Goal: Task Accomplishment & Management: Manage account settings

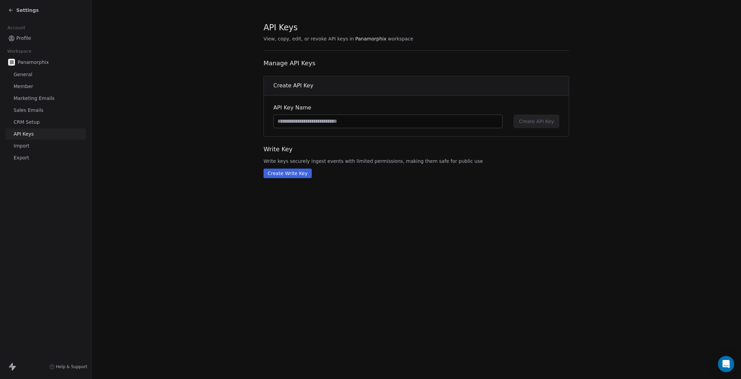
drag, startPoint x: 373, startPoint y: 313, endPoint x: 493, endPoint y: 280, distance: 124.3
click at [381, 315] on div "API Keys View, copy, edit, or revoke API keys in Panamorphix workspace Manage A…" at bounding box center [416, 189] width 649 height 379
click at [523, 265] on div "API Keys View, copy, edit, or revoke API keys in Panamorphix workspace Manage A…" at bounding box center [416, 189] width 649 height 379
click at [478, 250] on div "API Keys View, copy, edit, or revoke API keys in Panamorphix workspace Manage A…" at bounding box center [416, 189] width 649 height 379
click at [26, 76] on span "General" at bounding box center [23, 74] width 19 height 7
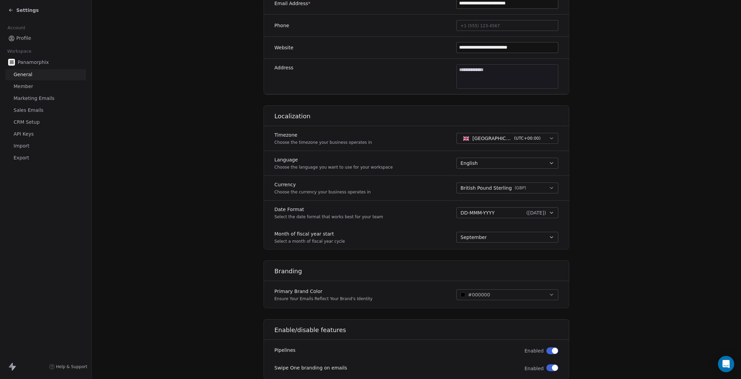
scroll to position [204, 0]
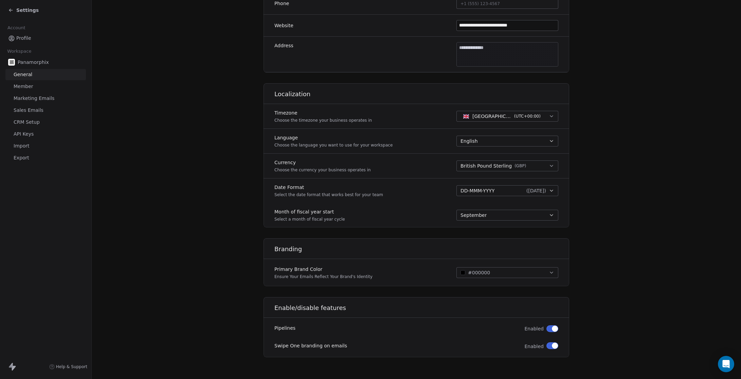
click at [640, 240] on section "**********" at bounding box center [416, 87] width 649 height 583
click at [499, 217] on div "September" at bounding box center [504, 215] width 86 height 7
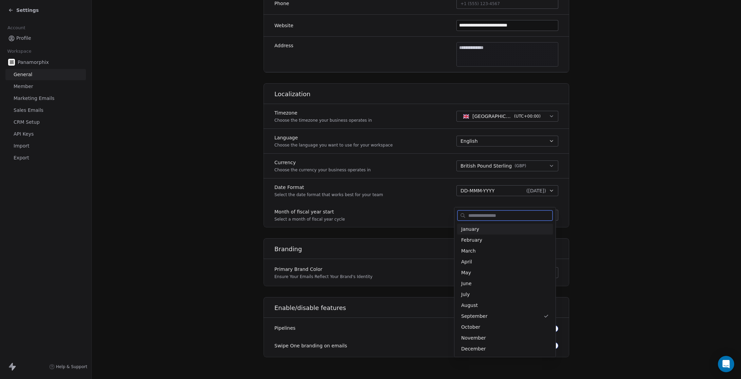
click at [479, 231] on span "January" at bounding box center [505, 229] width 88 height 7
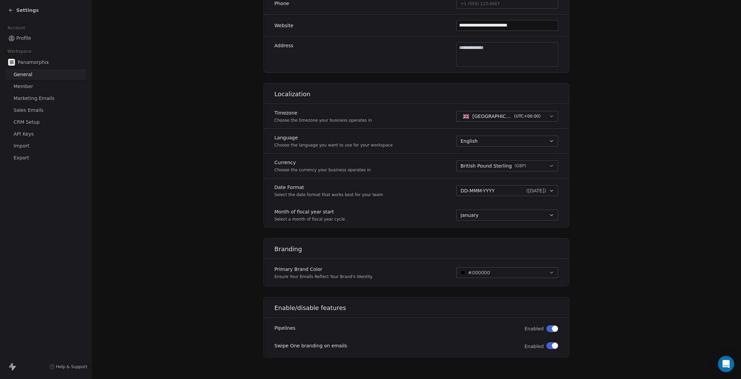
click at [689, 241] on section "**********" at bounding box center [416, 87] width 649 height 583
click at [496, 271] on button "#000000" at bounding box center [508, 272] width 102 height 11
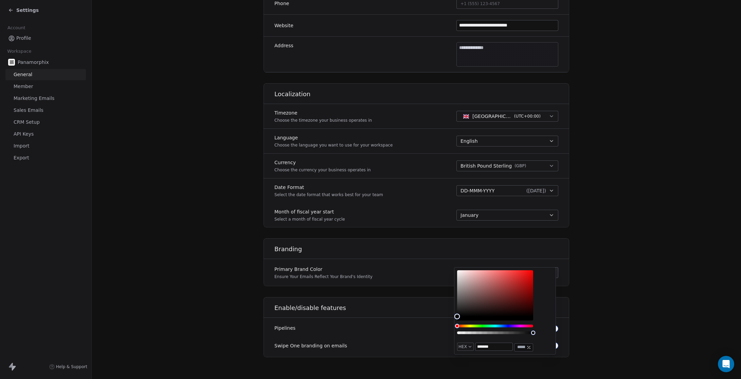
click at [489, 347] on input "*******" at bounding box center [494, 346] width 37 height 7
paste input "text"
type input "*******"
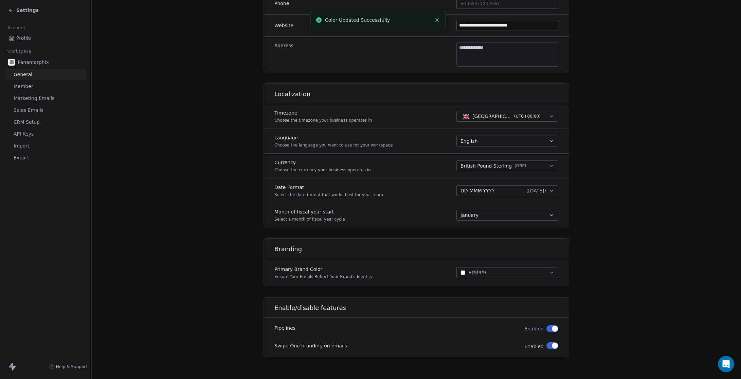
click at [457, 359] on section "**********" at bounding box center [416, 87] width 649 height 583
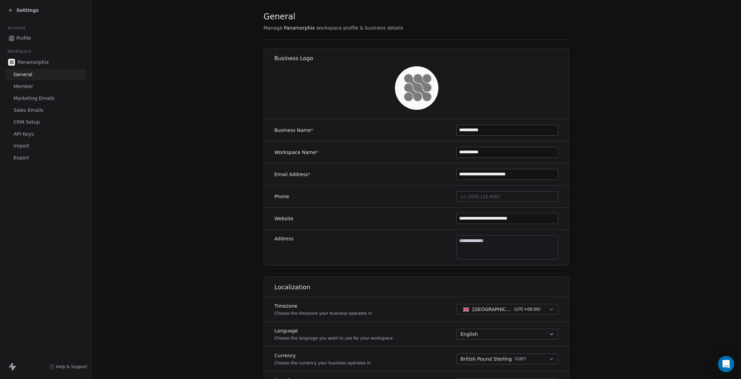
scroll to position [0, 0]
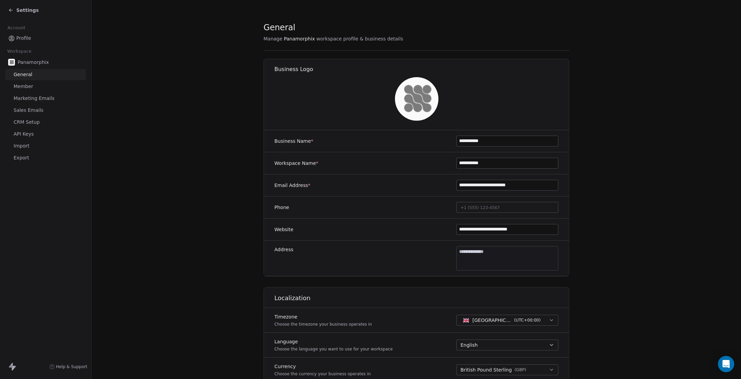
click at [29, 85] on span "Member" at bounding box center [24, 86] width 20 height 7
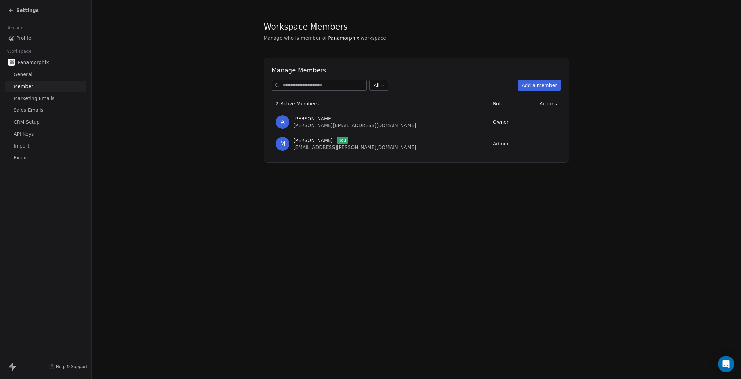
click at [445, 247] on div "Workspace Members Manage who is member of Panamorphix workspace Manage Members …" at bounding box center [416, 189] width 649 height 379
click at [19, 99] on span "Marketing Emails" at bounding box center [34, 98] width 41 height 7
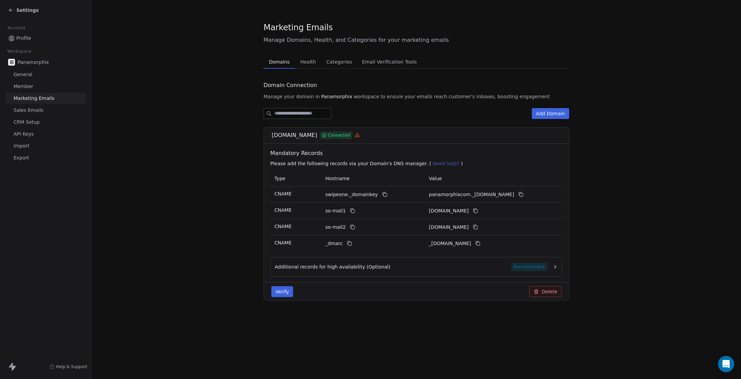
click at [309, 65] on span "Health" at bounding box center [308, 62] width 21 height 10
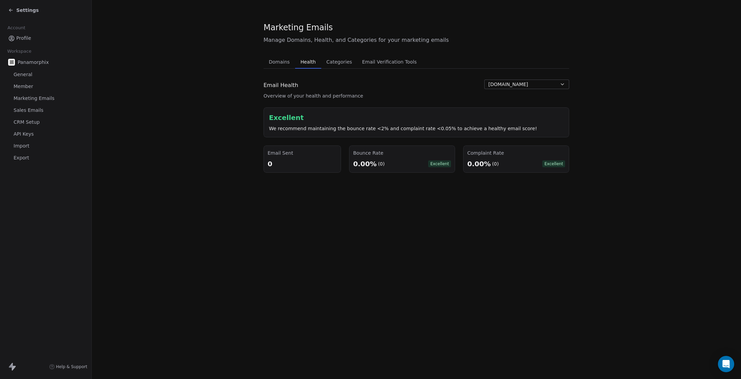
click at [338, 58] on span "Categories" at bounding box center [339, 62] width 31 height 10
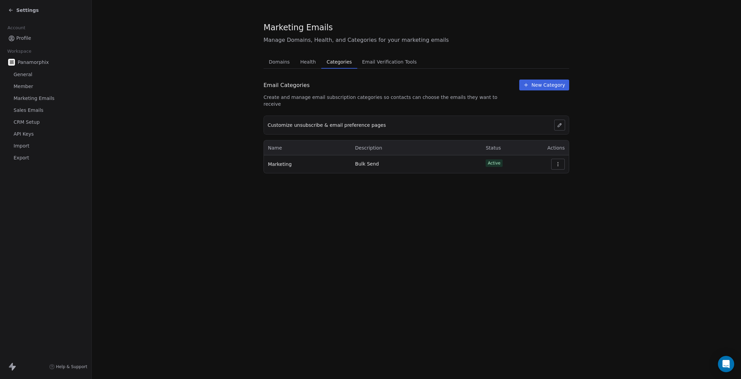
click at [397, 62] on span "Email Verification Tools" at bounding box center [389, 62] width 60 height 10
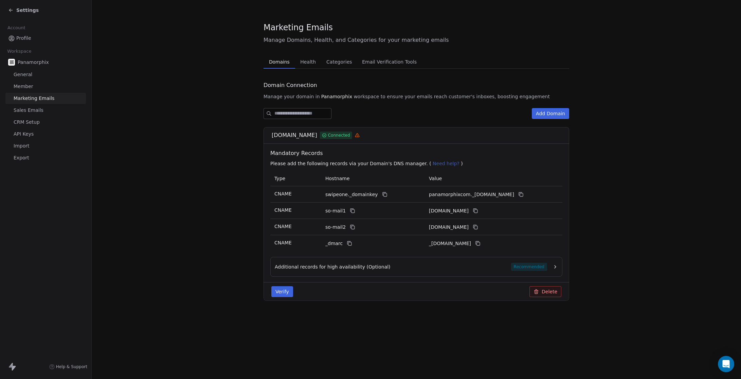
click at [281, 63] on span "Domains" at bounding box center [279, 62] width 26 height 10
click at [26, 108] on span "Sales Emails" at bounding box center [29, 110] width 30 height 7
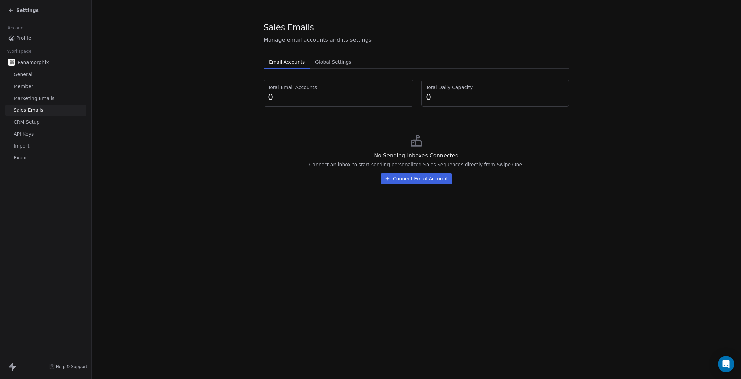
click at [333, 60] on span "Global Settings" at bounding box center [334, 62] width 42 height 10
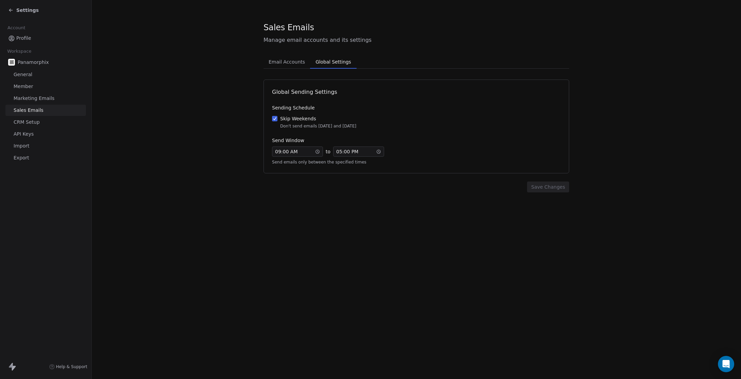
click at [31, 119] on span "CRM Setup" at bounding box center [27, 122] width 26 height 7
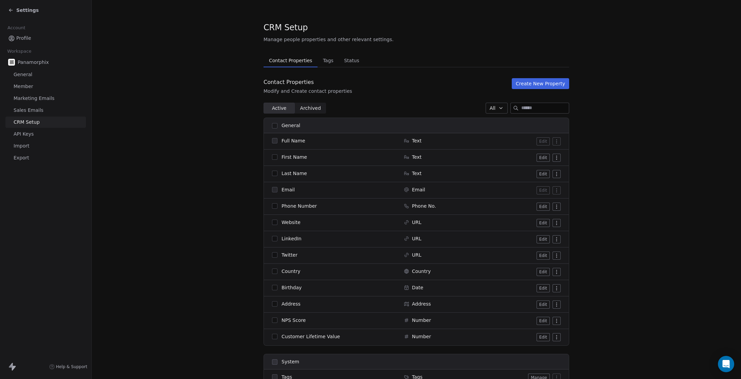
click at [330, 62] on span "Tags" at bounding box center [328, 61] width 16 height 10
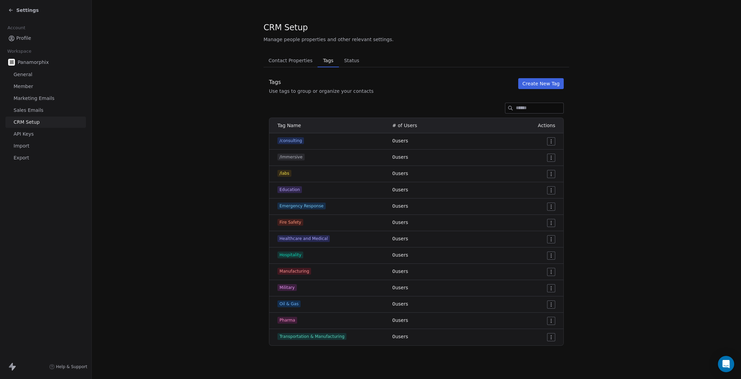
click at [351, 59] on span "Status" at bounding box center [351, 61] width 21 height 10
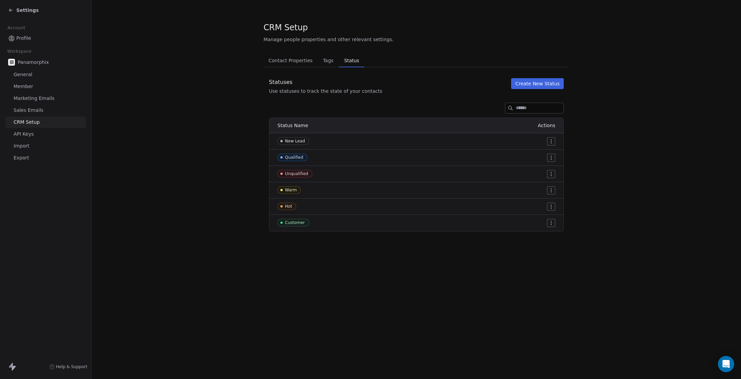
click at [291, 61] on span "Contact Properties" at bounding box center [291, 61] width 50 height 10
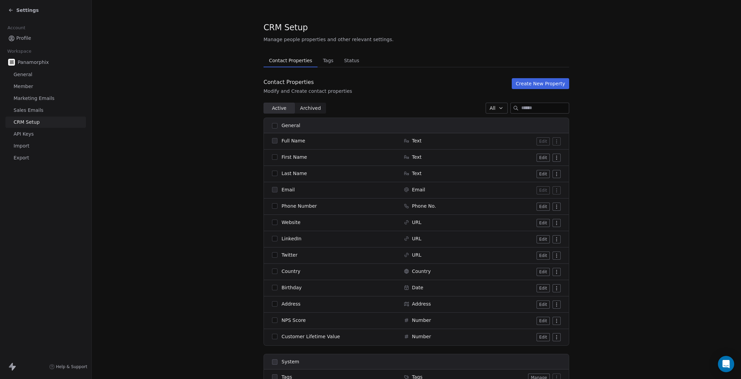
click at [15, 131] on span "API Keys" at bounding box center [24, 133] width 20 height 7
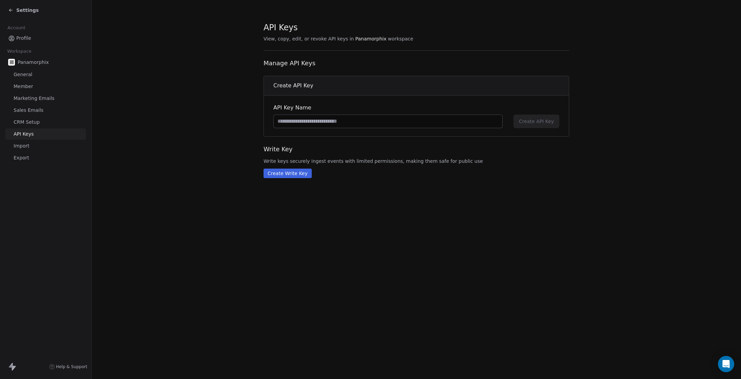
click at [21, 149] on link "Import" at bounding box center [45, 145] width 81 height 11
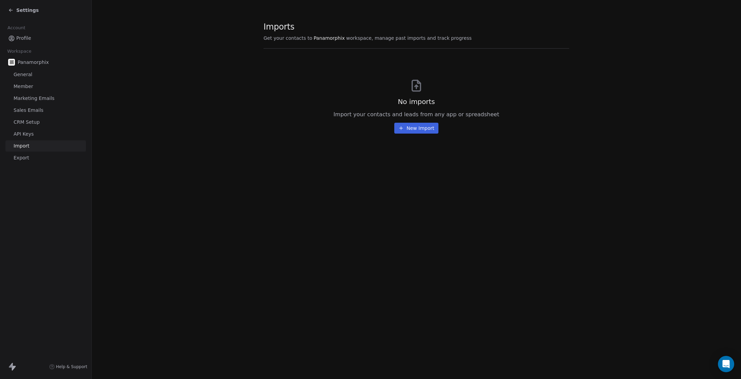
click at [23, 159] on span "Export" at bounding box center [22, 157] width 16 height 7
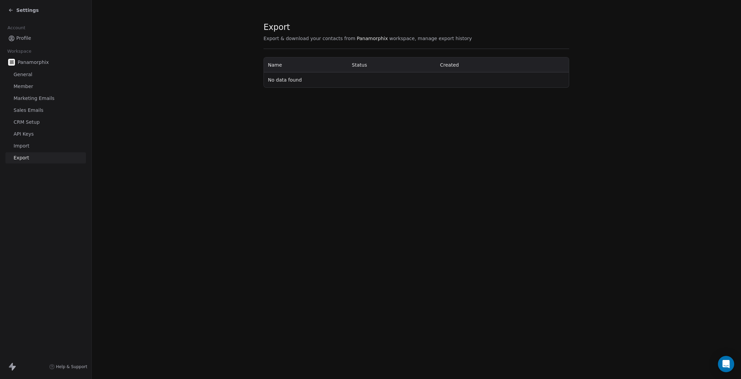
drag, startPoint x: 344, startPoint y: 179, endPoint x: 125, endPoint y: 70, distance: 244.6
click at [344, 179] on div "Export Export & download your contacts from Panamorphix workspace, manage expor…" at bounding box center [416, 189] width 649 height 379
click at [547, 208] on div "Export Export & download your contacts from Panamorphix workspace, manage expor…" at bounding box center [416, 189] width 649 height 379
click at [7, 8] on div "Settings" at bounding box center [45, 10] width 91 height 20
click at [11, 10] on icon at bounding box center [10, 9] width 5 height 5
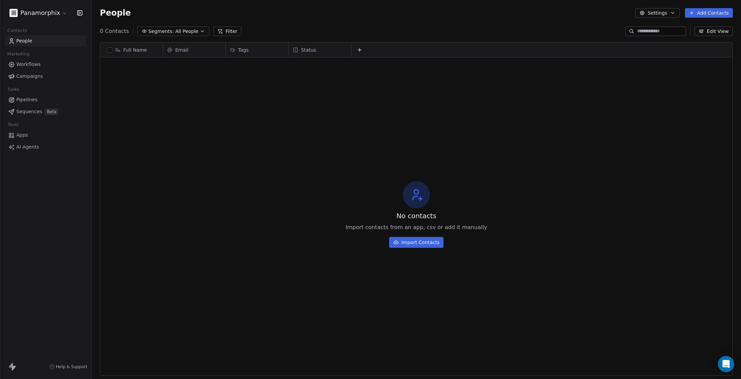
scroll to position [328, 644]
click at [130, 159] on div "No contacts Import contacts from an app, csv or add it manually Import Contacts" at bounding box center [416, 214] width 632 height 311
click at [30, 148] on span "AI Agents" at bounding box center [27, 146] width 23 height 7
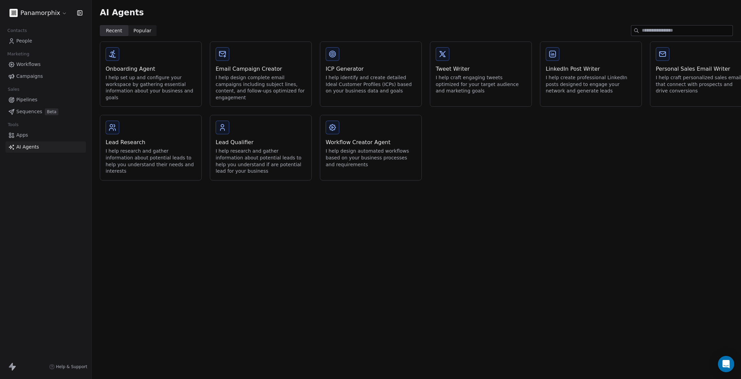
drag, startPoint x: 317, startPoint y: 246, endPoint x: 368, endPoint y: 261, distance: 52.9
click at [317, 246] on div "AI Agents Recent Recent Popular Popular Onboarding Agent I help set up and conf…" at bounding box center [416, 189] width 649 height 379
click at [592, 82] on div "I help create professional LinkedIn posts designed to engage your network and g…" at bounding box center [591, 84] width 90 height 20
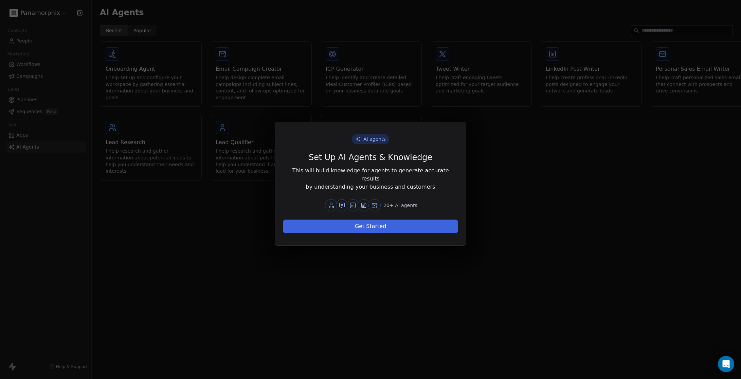
click at [394, 227] on button "Get Started" at bounding box center [370, 226] width 175 height 14
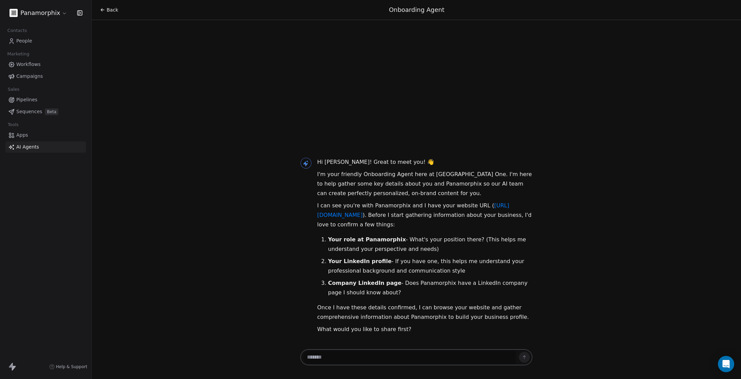
click at [342, 359] on textarea at bounding box center [409, 357] width 213 height 13
paste textarea "**********"
type textarea "**********"
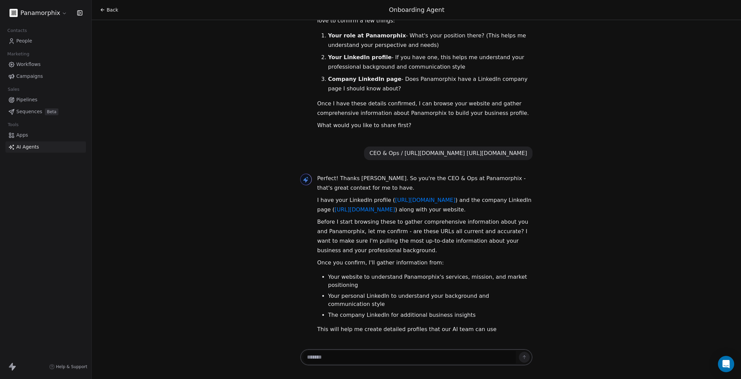
scroll to position [99, 0]
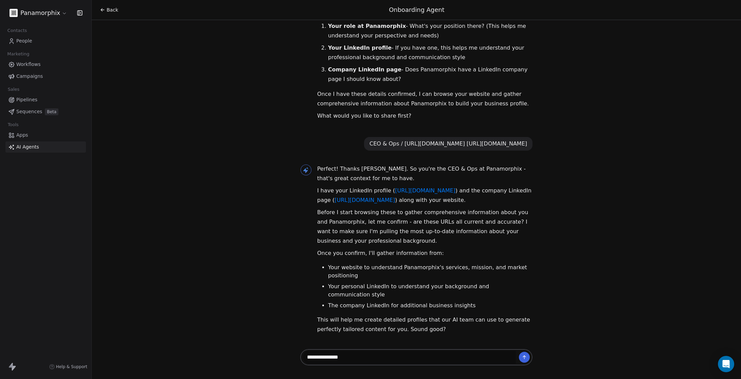
type textarea "**********"
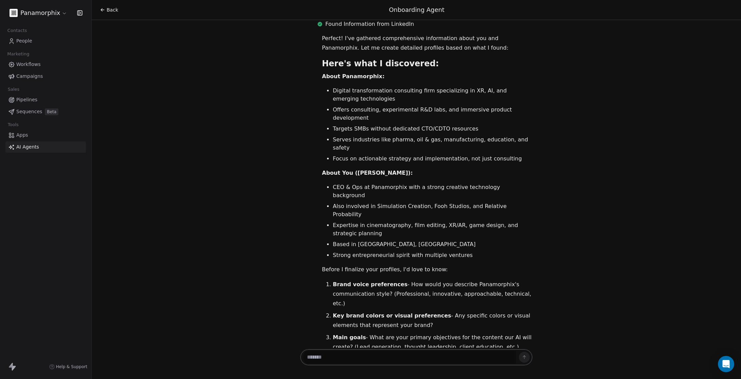
scroll to position [511, 0]
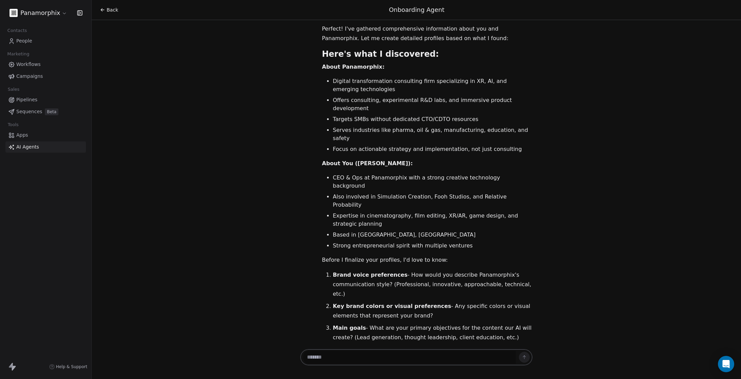
click at [400, 360] on textarea at bounding box center [409, 357] width 213 height 13
click at [381, 354] on textarea "**********" at bounding box center [409, 357] width 213 height 13
paste textarea "**********"
paste textarea "*******"
drag, startPoint x: 475, startPoint y: 359, endPoint x: 488, endPoint y: 360, distance: 13.9
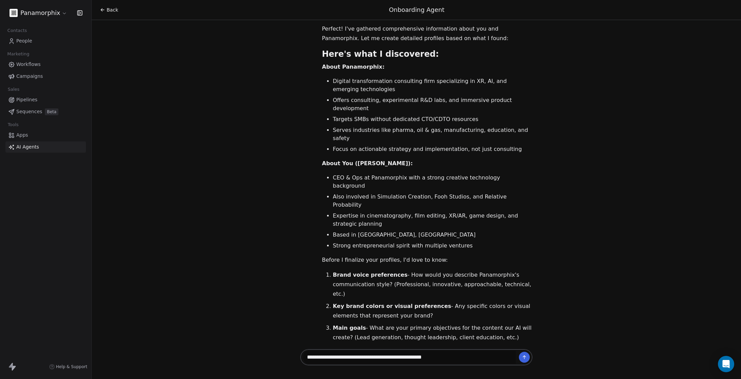
click at [475, 359] on textarea "**********" at bounding box center [409, 357] width 213 height 13
click at [350, 356] on textarea "**********" at bounding box center [409, 352] width 213 height 21
click at [354, 357] on textarea "**********" at bounding box center [409, 352] width 213 height 21
click at [386, 357] on textarea "**********" at bounding box center [409, 352] width 213 height 21
type textarea "**********"
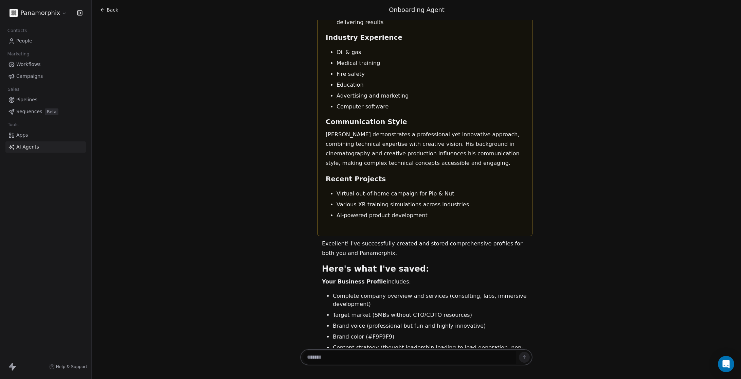
scroll to position [2158, 0]
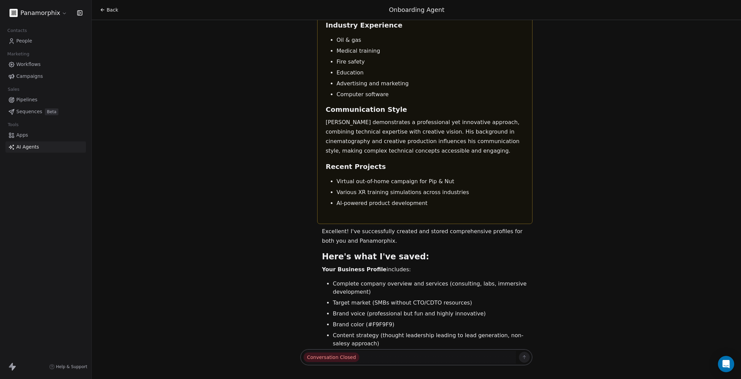
drag, startPoint x: 182, startPoint y: 212, endPoint x: 173, endPoint y: 194, distance: 20.8
click at [183, 213] on div "Hi [PERSON_NAME]! Great to meet you! 👋 I'm your friendly Onboarding Agent here …" at bounding box center [416, 183] width 649 height 327
click at [101, 10] on icon at bounding box center [101, 10] width 1 height 1
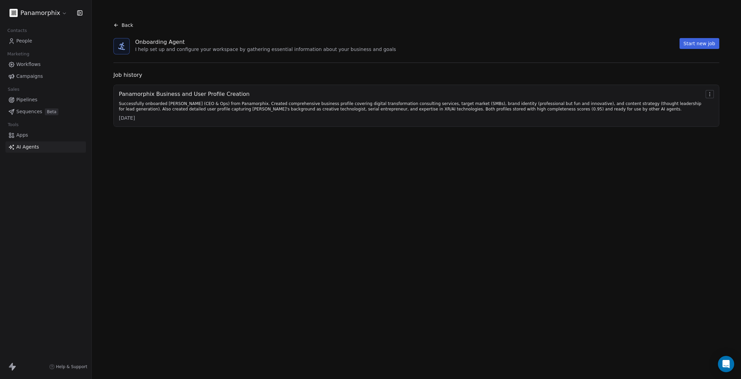
click at [314, 215] on div "Back Onboarding Agent I help set up and configure your workspace by gathering e…" at bounding box center [416, 189] width 649 height 379
click at [30, 148] on span "AI Agents" at bounding box center [27, 146] width 23 height 7
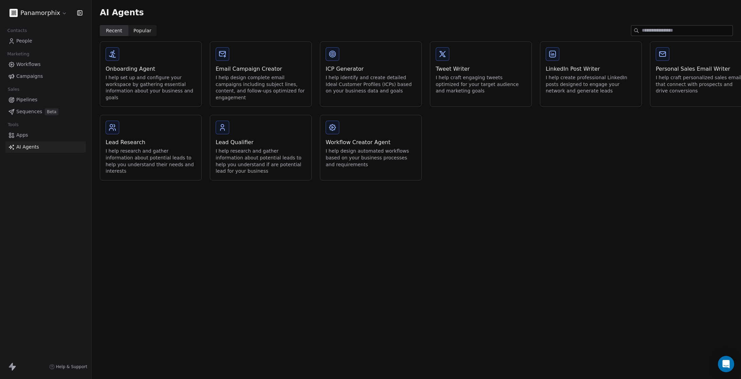
click at [472, 81] on div "I help craft engaging tweets optimized for your target audience and marketing g…" at bounding box center [481, 84] width 90 height 20
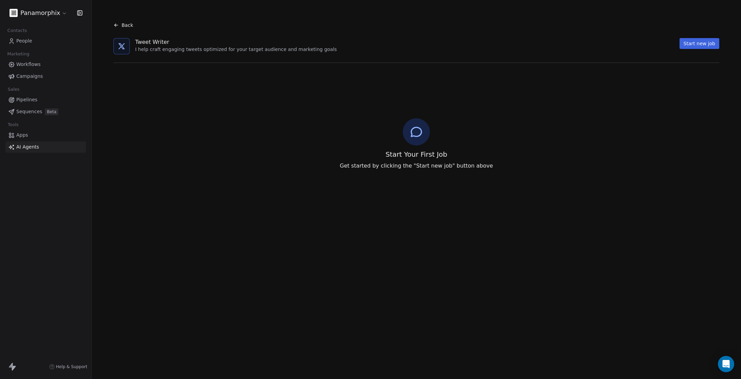
click at [693, 46] on button "Start new job" at bounding box center [700, 43] width 40 height 11
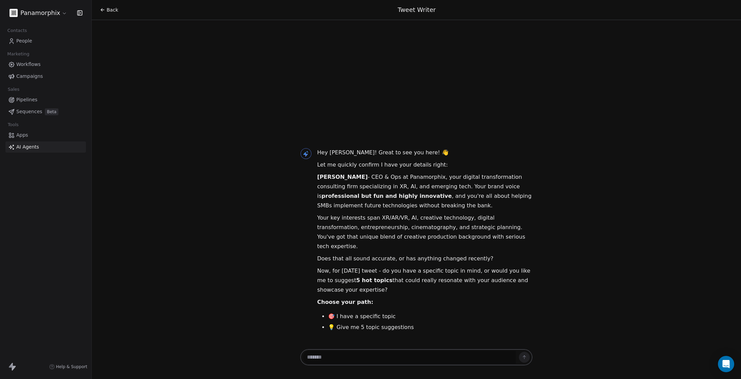
click at [414, 230] on p "Your key interests span XR/AR/VR, AI, creative technology, digital transformati…" at bounding box center [424, 232] width 215 height 38
click at [379, 359] on textarea at bounding box center [409, 357] width 213 height 13
type textarea "*******"
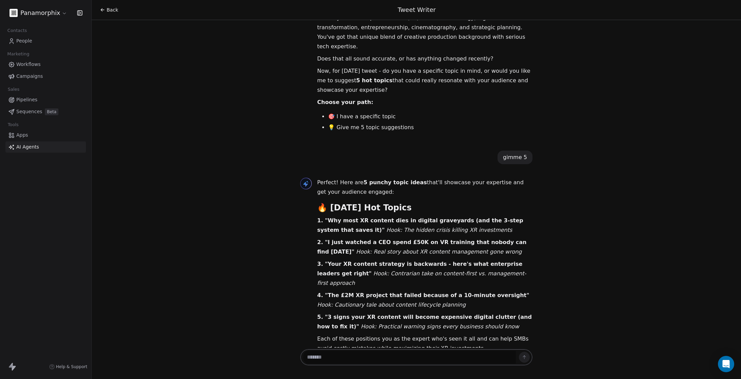
scroll to position [98, 0]
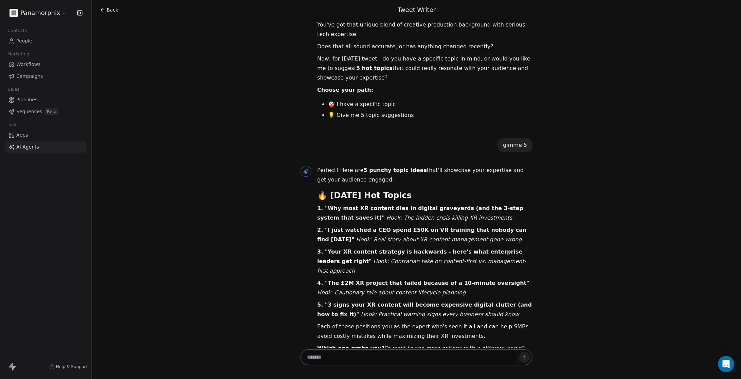
click at [587, 158] on div "Hey [PERSON_NAME]! Great to see you here! 👋 Let me quickly confirm I have your …" at bounding box center [416, 183] width 649 height 327
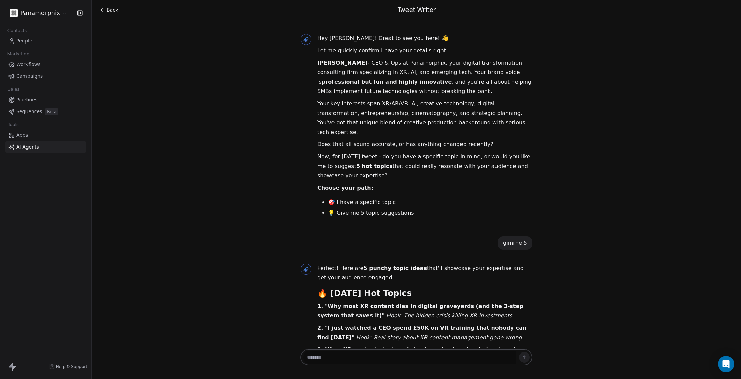
click at [19, 149] on span "AI Agents" at bounding box center [27, 146] width 23 height 7
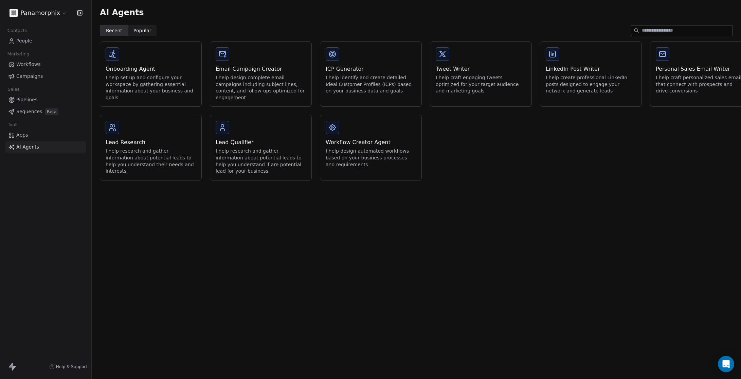
click at [24, 132] on span "Apps" at bounding box center [22, 134] width 12 height 7
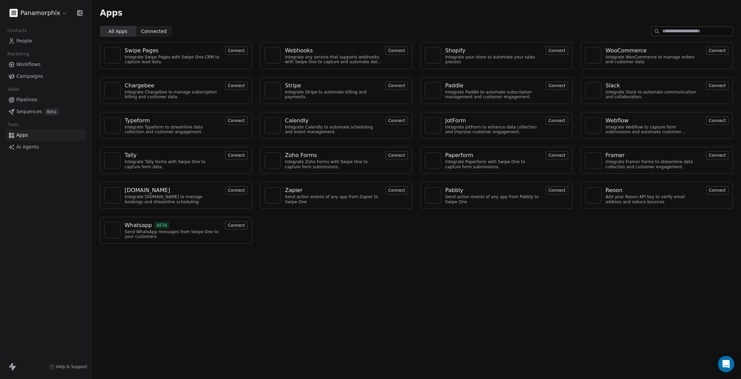
click at [146, 31] on span "Connected" at bounding box center [153, 31] width 25 height 7
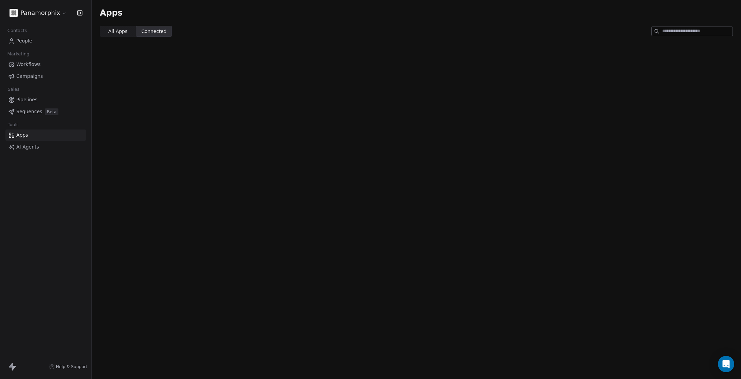
click at [119, 31] on span "All Apps" at bounding box center [117, 31] width 19 height 7
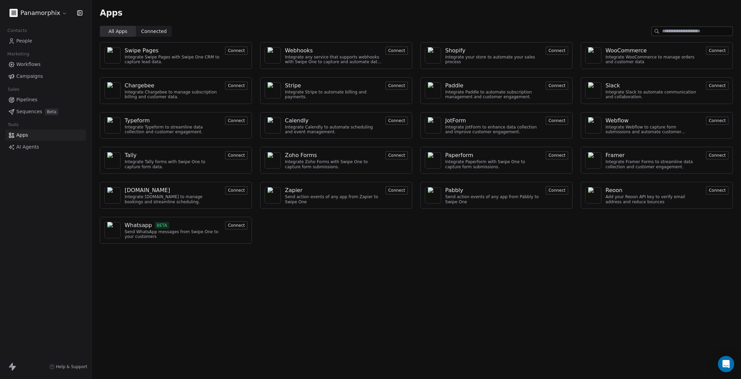
click at [32, 149] on span "AI Agents" at bounding box center [27, 146] width 23 height 7
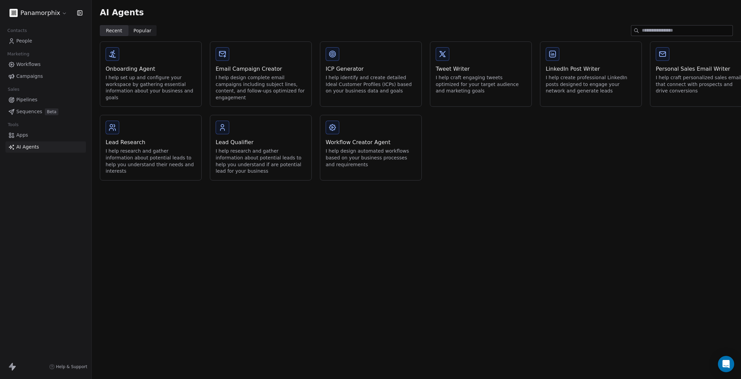
drag, startPoint x: 325, startPoint y: 244, endPoint x: 239, endPoint y: 125, distance: 146.9
click at [325, 244] on div "AI Agents Recent Recent Popular Popular Onboarding Agent I help set up and conf…" at bounding box center [416, 189] width 649 height 379
click at [140, 30] on span "Popular" at bounding box center [142, 30] width 18 height 7
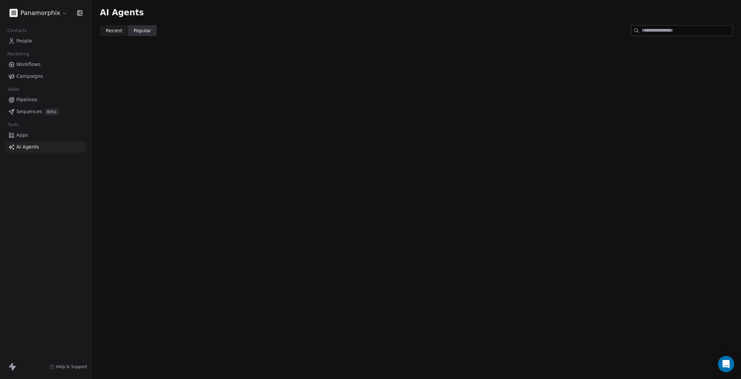
click at [108, 29] on span "Recent" at bounding box center [114, 30] width 16 height 7
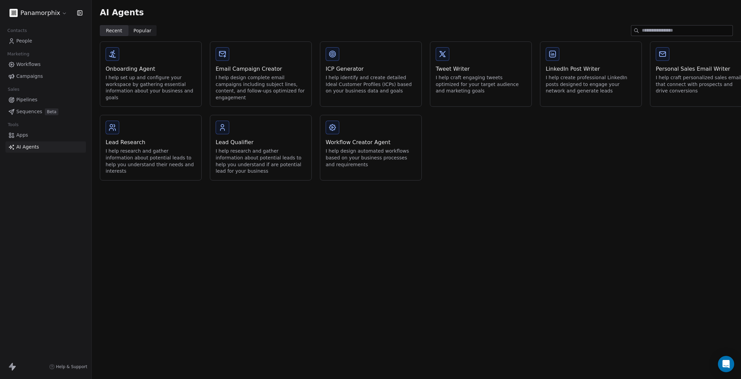
click at [503, 271] on div "AI Agents Recent Recent Popular Popular Onboarding Agent I help set up and conf…" at bounding box center [416, 189] width 649 height 379
drag, startPoint x: 622, startPoint y: 262, endPoint x: 486, endPoint y: 140, distance: 182.1
click at [622, 262] on div "AI Agents Recent Recent Popular Popular Onboarding Agent I help set up and conf…" at bounding box center [416, 189] width 649 height 379
click at [20, 40] on span "People" at bounding box center [24, 40] width 16 height 7
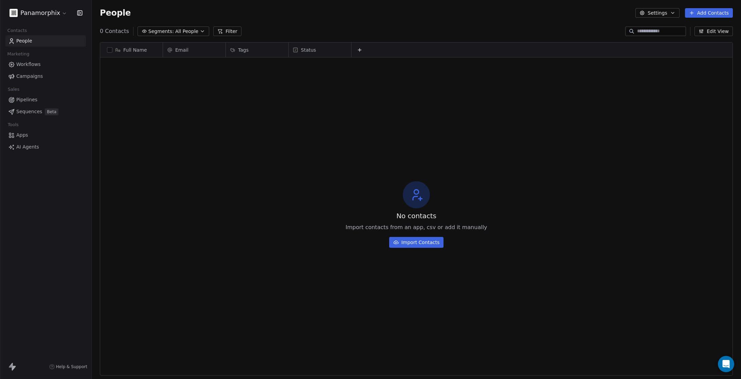
scroll to position [328, 644]
click at [30, 99] on span "Pipelines" at bounding box center [26, 99] width 21 height 7
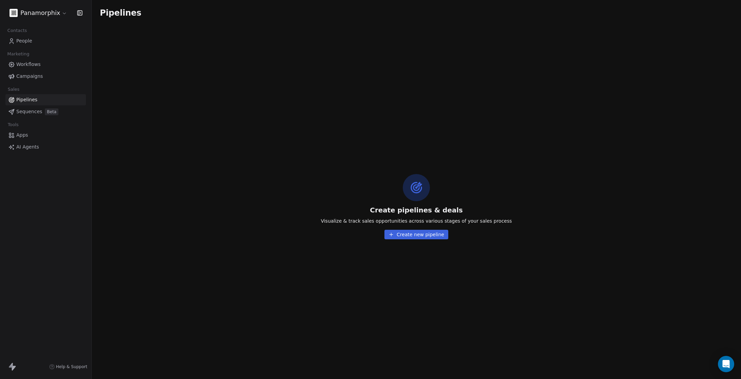
click at [433, 233] on button "Create new pipeline" at bounding box center [417, 235] width 64 height 10
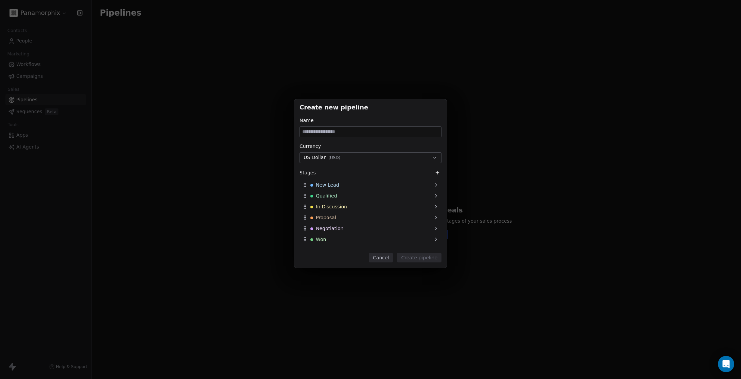
click at [388, 258] on button "Cancel" at bounding box center [381, 258] width 24 height 10
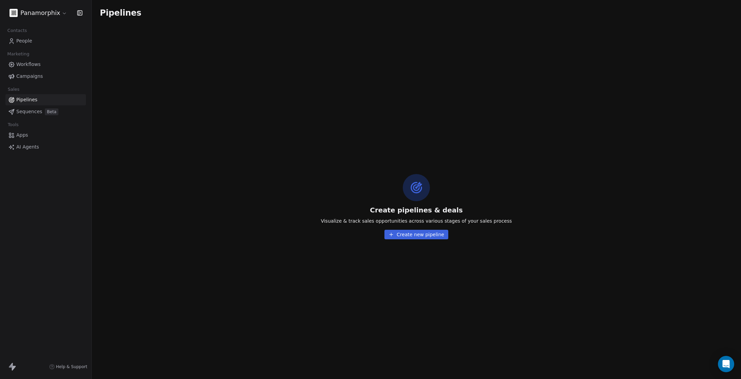
drag, startPoint x: 222, startPoint y: 280, endPoint x: 236, endPoint y: 270, distance: 17.2
click at [223, 280] on div "Create pipelines & deals Visualize & track sales opportunities across various s…" at bounding box center [416, 206] width 649 height 345
drag, startPoint x: 589, startPoint y: 102, endPoint x: 691, endPoint y: 19, distance: 131.8
click at [589, 102] on div "Create pipelines & deals Visualize & track sales opportunities across various s…" at bounding box center [416, 206] width 649 height 345
click at [46, 12] on html "Panamorphix Contacts People Marketing Workflows Campaigns Sales Pipelines Seque…" at bounding box center [370, 189] width 741 height 379
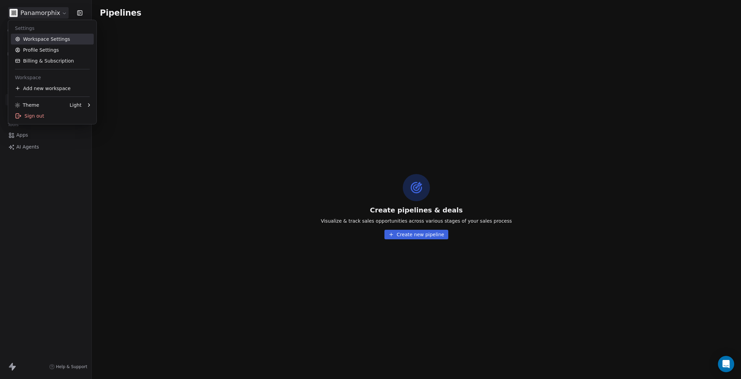
click at [29, 42] on link "Workspace Settings" at bounding box center [52, 39] width 83 height 11
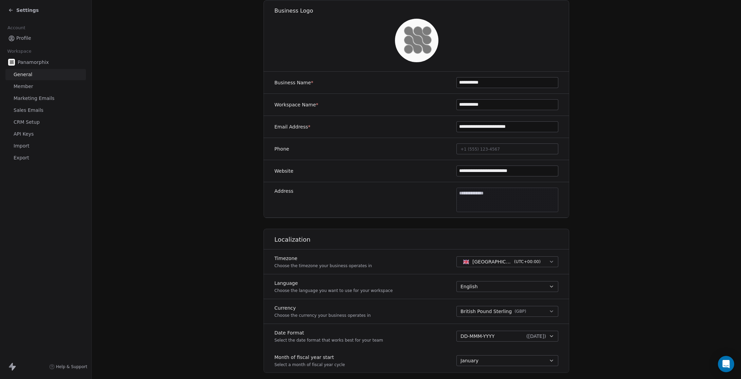
scroll to position [65, 0]
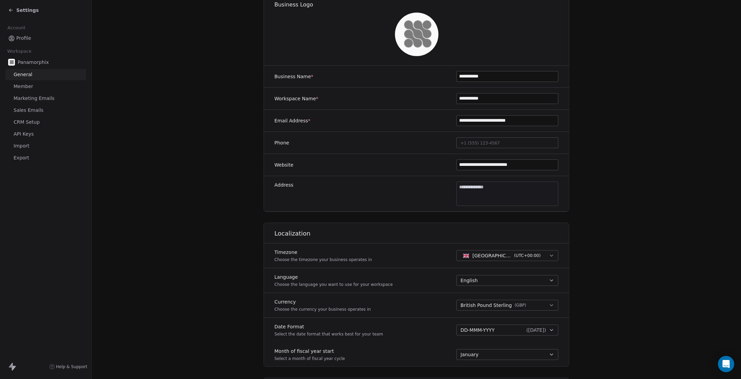
click at [21, 86] on span "Member" at bounding box center [24, 86] width 20 height 7
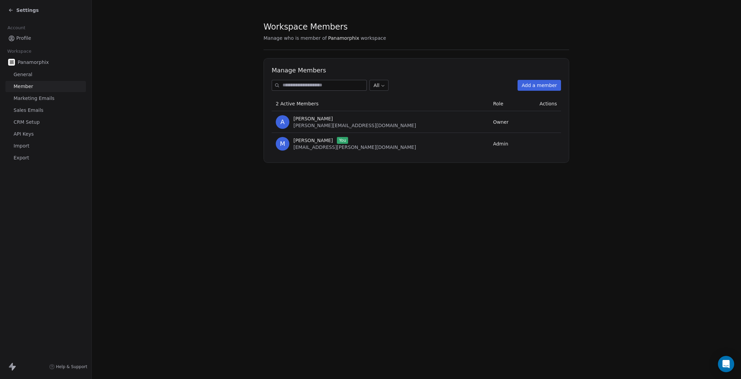
click at [549, 88] on button "Add a member" at bounding box center [539, 85] width 43 height 11
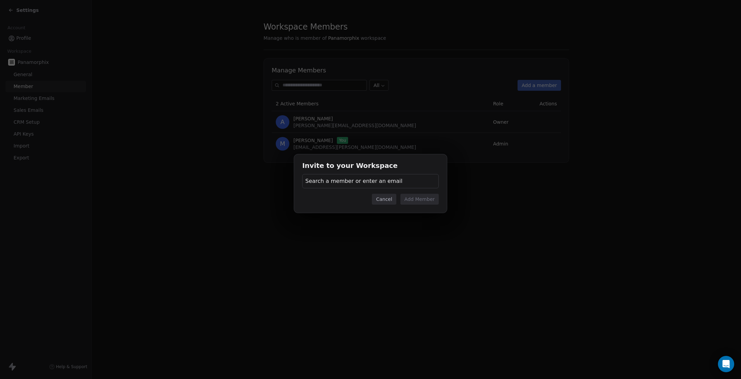
click at [413, 179] on div "Search a member or enter an email" at bounding box center [370, 181] width 137 height 14
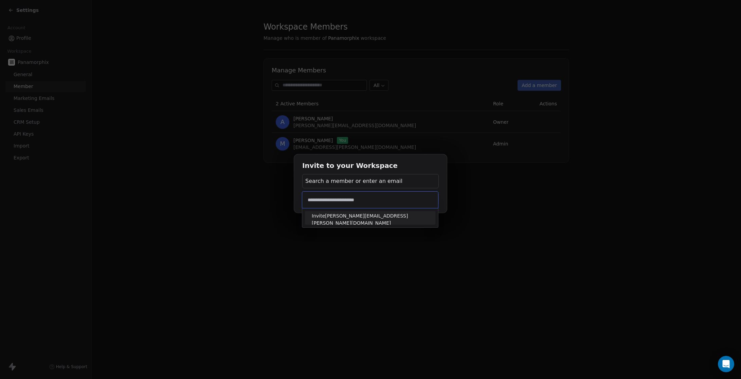
type input "**********"
click at [411, 216] on span "Invite [PERSON_NAME][EMAIL_ADDRESS][PERSON_NAME][DOMAIN_NAME]" at bounding box center [370, 219] width 117 height 14
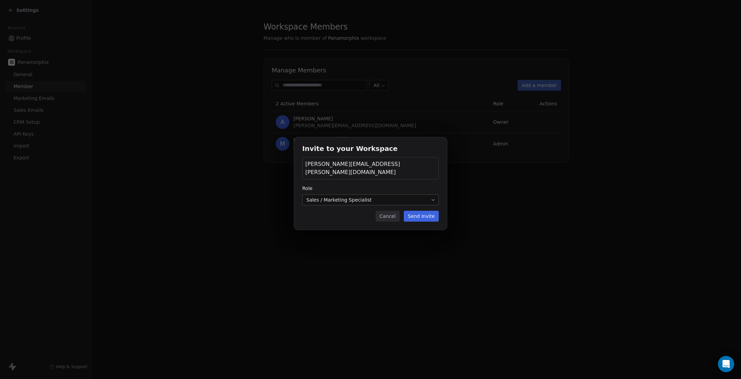
click at [393, 193] on body "Settings Account Profile Workspace Panamorphix General Member Marketing Emails …" at bounding box center [370, 189] width 741 height 379
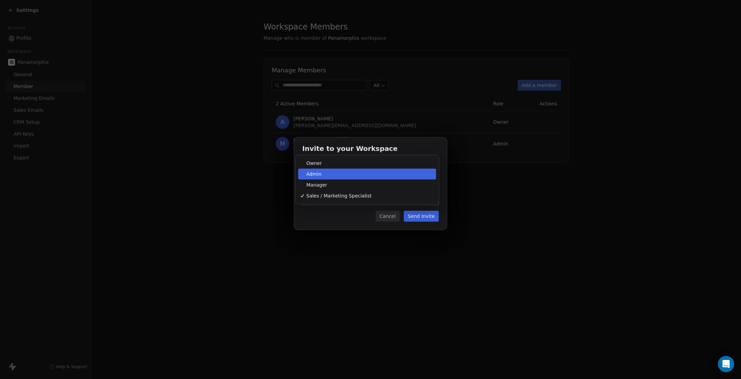
drag, startPoint x: 394, startPoint y: 186, endPoint x: 399, endPoint y: 172, distance: 14.3
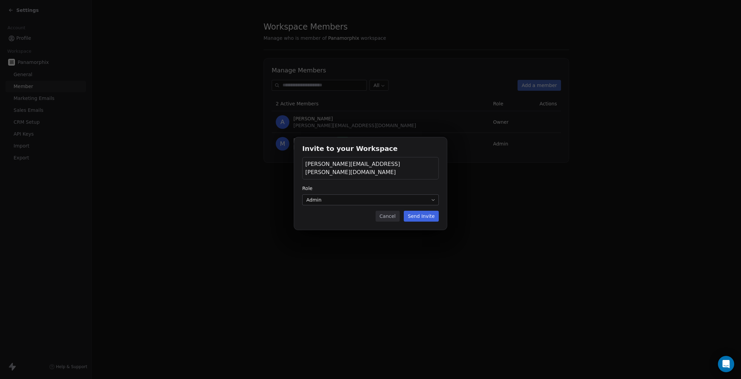
click at [419, 211] on button "Send Invite" at bounding box center [421, 216] width 35 height 11
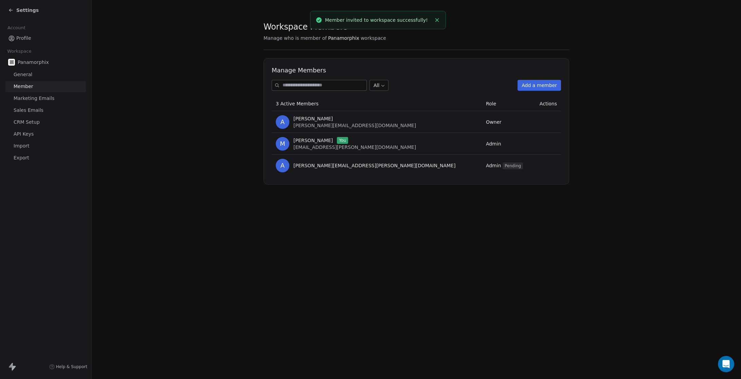
click at [513, 232] on div "Workspace Members Manage who is member of Panamorphix workspace Manage Members …" at bounding box center [416, 189] width 649 height 379
click at [437, 19] on icon "Close toast" at bounding box center [437, 20] width 6 height 6
drag, startPoint x: 309, startPoint y: 320, endPoint x: 445, endPoint y: 276, distance: 142.9
click at [310, 320] on div "Workspace Members Manage who is member of Panamorphix workspace Manage Members …" at bounding box center [416, 189] width 649 height 379
click at [165, 141] on section "Workspace Members Manage who is member of Panamorphix workspace Manage Members …" at bounding box center [416, 103] width 649 height 206
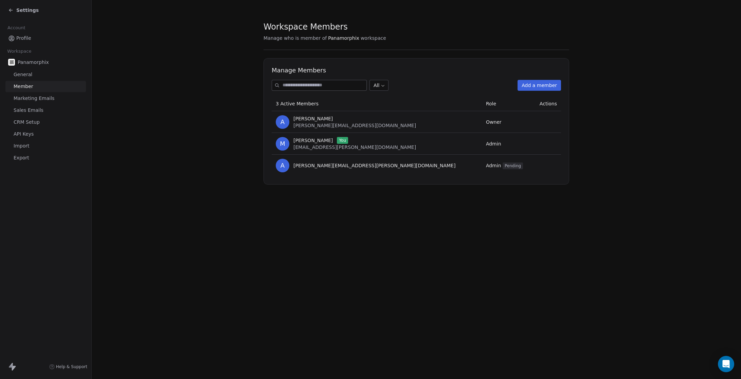
click at [29, 77] on span "General" at bounding box center [23, 74] width 19 height 7
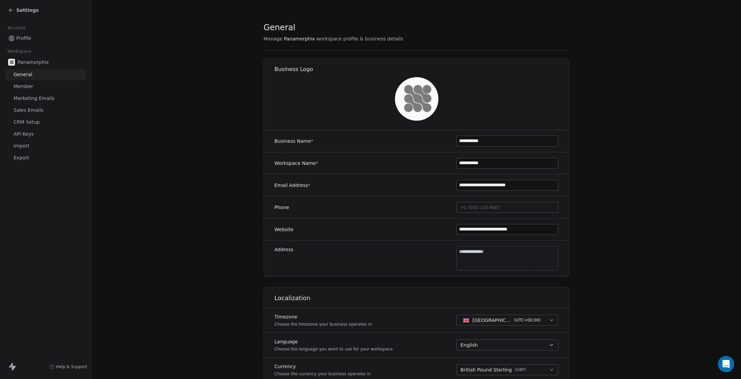
click at [15, 366] on icon at bounding box center [14, 367] width 4 height 5
click at [29, 101] on span "Marketing Emails" at bounding box center [34, 98] width 41 height 7
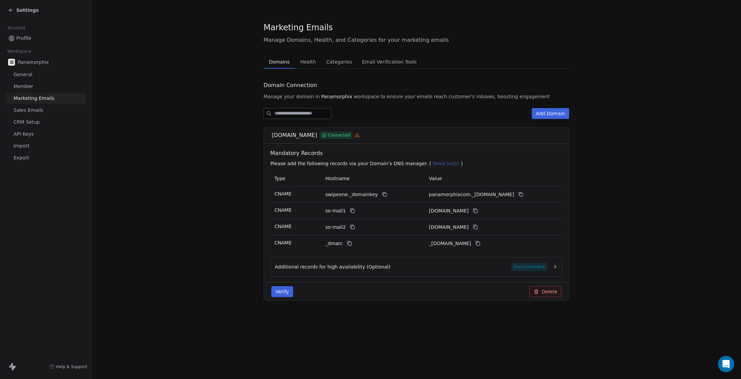
drag, startPoint x: 622, startPoint y: 152, endPoint x: 624, endPoint y: 122, distance: 30.0
click at [622, 152] on section "Marketing Emails Manage Domains, Health, and Categories for your marketing emai…" at bounding box center [416, 166] width 649 height 333
click at [310, 63] on span "Health" at bounding box center [308, 62] width 21 height 10
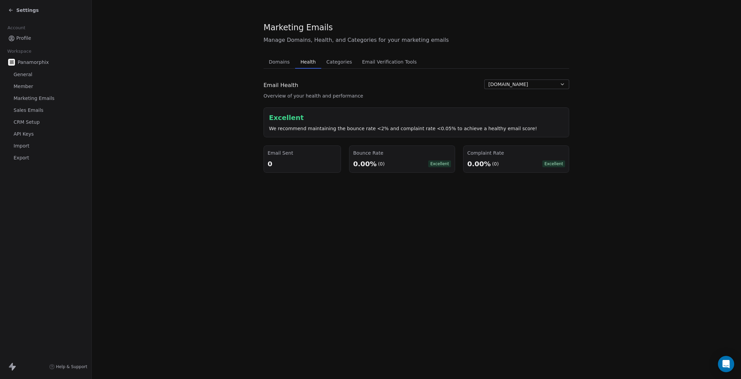
click at [348, 64] on span "Categories" at bounding box center [339, 62] width 31 height 10
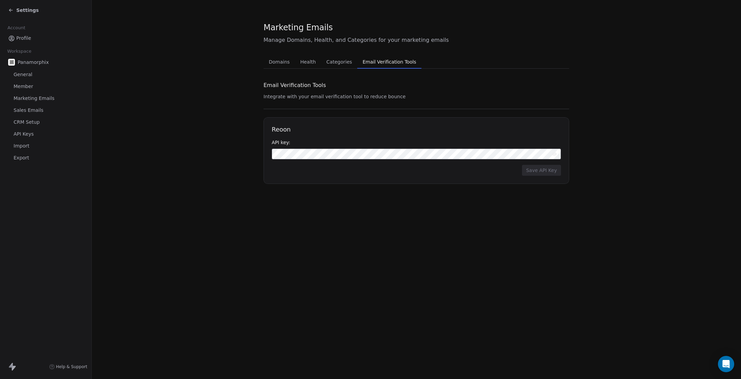
click at [396, 61] on span "Email Verification Tools" at bounding box center [389, 62] width 59 height 10
click at [282, 60] on span "Domains" at bounding box center [279, 62] width 26 height 10
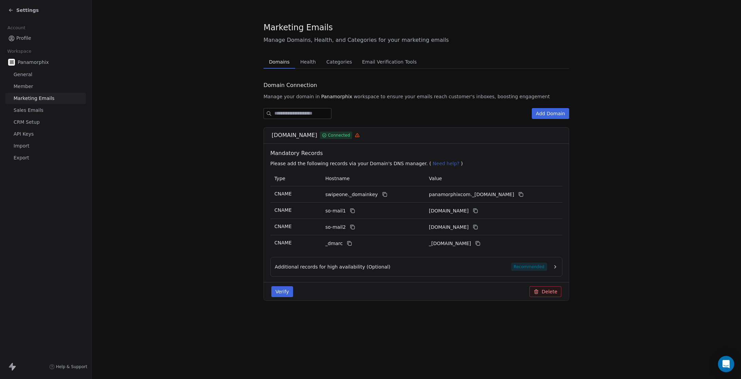
click at [683, 75] on section "Marketing Emails Manage Domains, Health, and Categories for your marketing emai…" at bounding box center [416, 166] width 649 height 333
click at [122, 188] on section "Marketing Emails Manage Domains, Health, and Categories for your marketing emai…" at bounding box center [416, 166] width 649 height 333
click at [555, 266] on icon "button" at bounding box center [555, 266] width 1 height 3
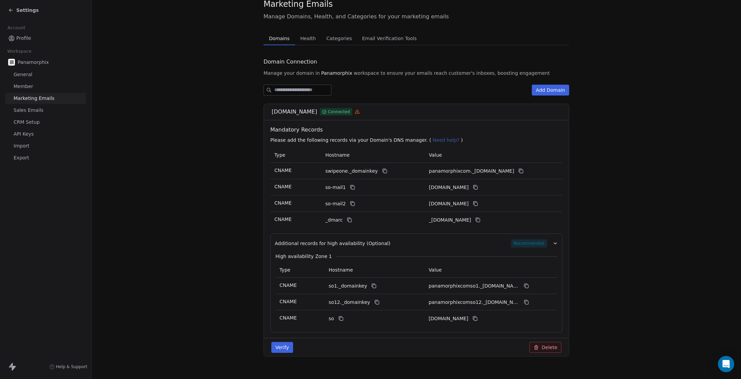
scroll to position [34, 0]
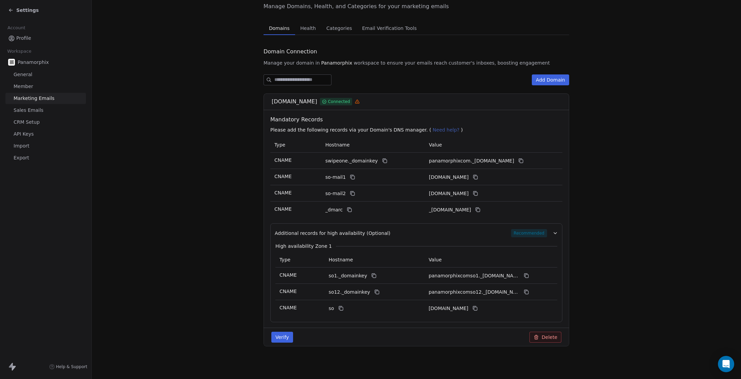
click at [279, 340] on button "Verify" at bounding box center [282, 337] width 22 height 11
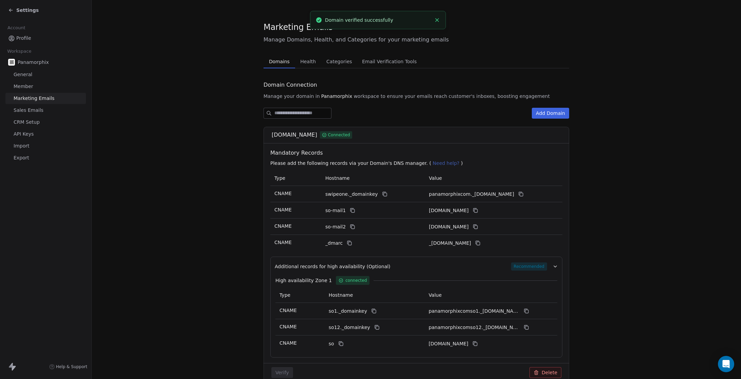
scroll to position [0, 0]
click at [662, 264] on section "Marketing Emails Manage Domains, Health, and Categories for your marketing emai…" at bounding box center [416, 207] width 649 height 414
click at [302, 61] on span "Health" at bounding box center [308, 62] width 21 height 10
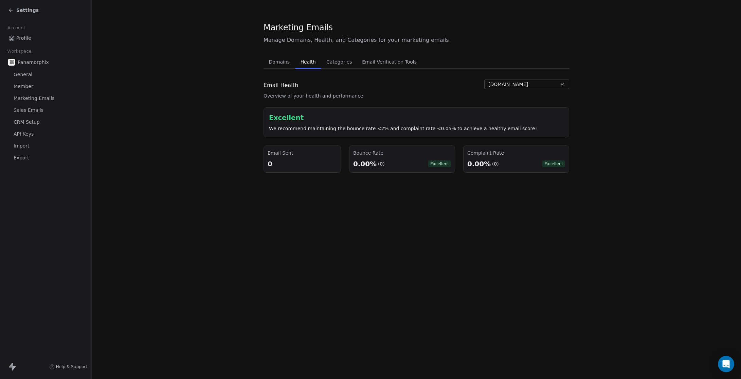
click at [273, 62] on span "Domains" at bounding box center [279, 62] width 26 height 10
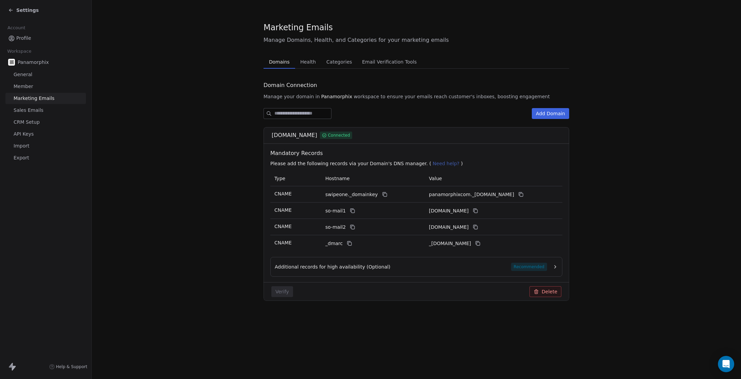
click at [132, 110] on section "Marketing Emails Manage Domains, Health, and Categories for your marketing emai…" at bounding box center [416, 166] width 649 height 333
click at [565, 115] on button "Add Domain" at bounding box center [550, 113] width 37 height 11
drag, startPoint x: 456, startPoint y: 332, endPoint x: 487, endPoint y: 217, distance: 119.1
click at [457, 332] on div "Connect a Domain Enter Domain Name Connect Please do NOT enter http or www or a…" at bounding box center [370, 189] width 741 height 379
drag, startPoint x: 209, startPoint y: 144, endPoint x: 174, endPoint y: 25, distance: 123.2
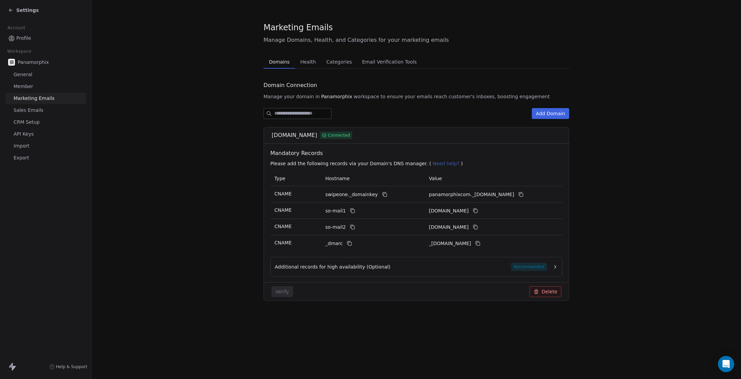
click at [208, 144] on section "Marketing Emails Manage Domains, Health, and Categories for your marketing emai…" at bounding box center [416, 166] width 649 height 333
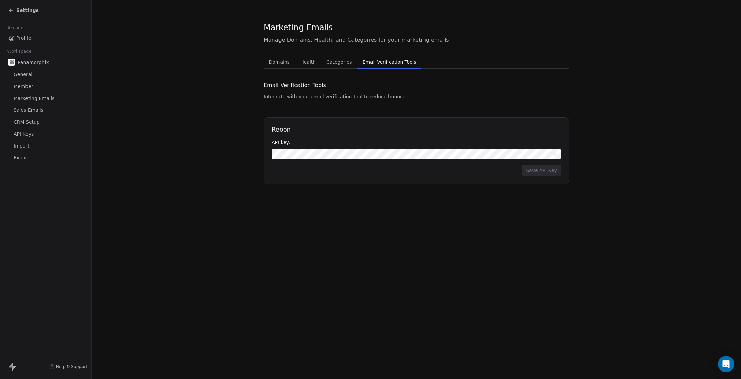
click at [395, 61] on span "Email Verification Tools" at bounding box center [389, 62] width 59 height 10
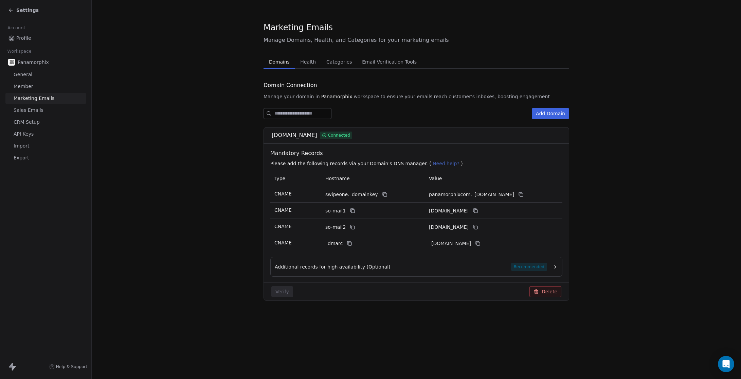
click at [276, 59] on span "Domains" at bounding box center [279, 62] width 26 height 10
click at [196, 95] on section "Marketing Emails Manage Domains, Health, and Categories for your marketing emai…" at bounding box center [416, 166] width 649 height 333
click at [149, 119] on section "Marketing Emails Manage Domains, Health, and Categories for your marketing emai…" at bounding box center [416, 166] width 649 height 333
click at [20, 87] on span "Member" at bounding box center [24, 86] width 20 height 7
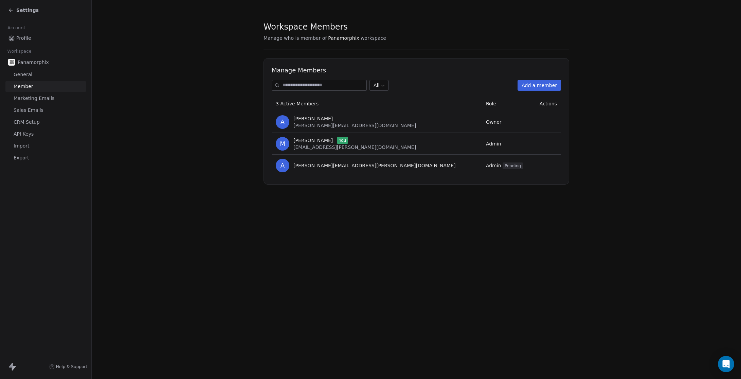
click at [20, 73] on span "General" at bounding box center [23, 74] width 19 height 7
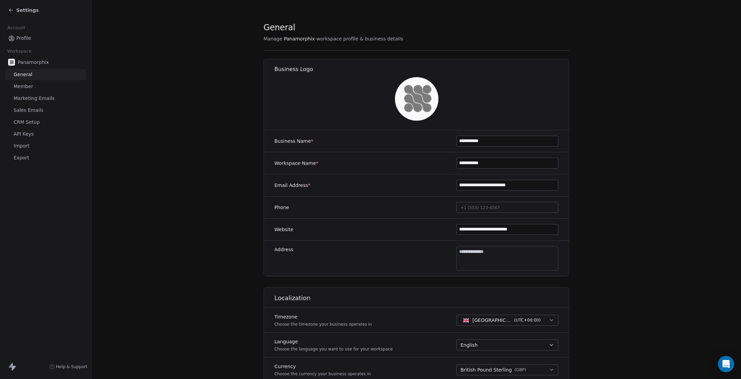
click at [11, 11] on icon at bounding box center [10, 9] width 5 height 5
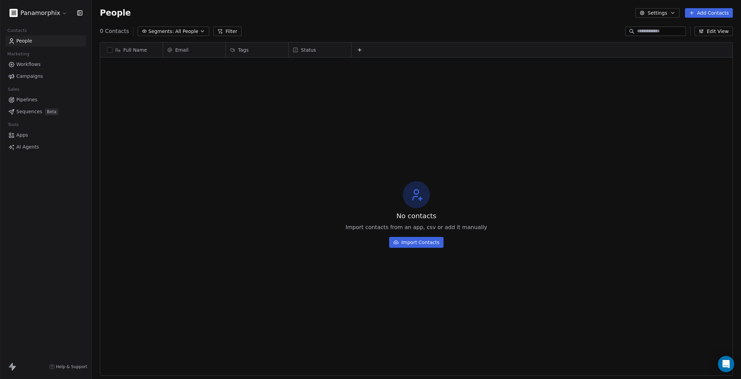
scroll to position [328, 644]
click at [23, 112] on span "Sequences" at bounding box center [29, 111] width 26 height 7
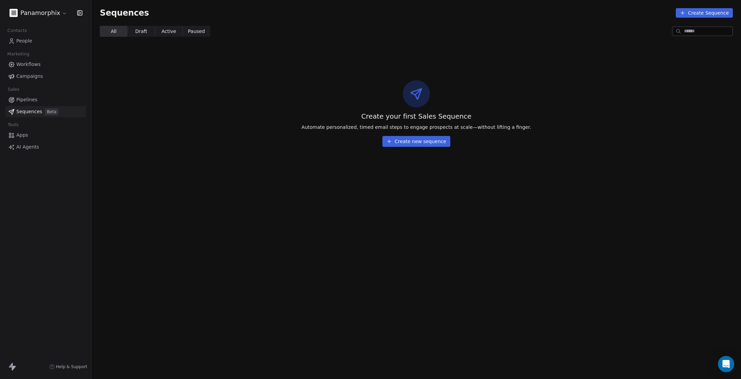
click at [423, 146] on button "Create new sequence" at bounding box center [416, 141] width 68 height 11
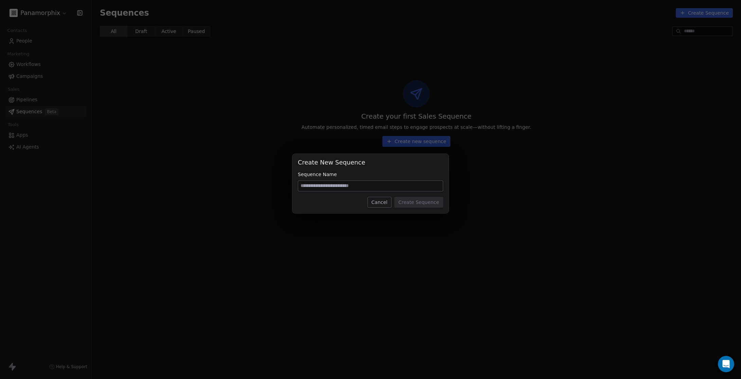
click at [375, 204] on button "Cancel" at bounding box center [380, 202] width 24 height 11
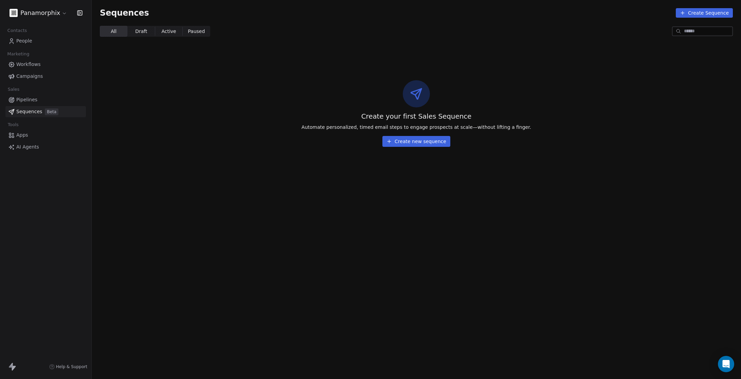
click at [556, 213] on section "Sequences Create Sequence All All Draft Draft Active Active Paused Paused Creat…" at bounding box center [416, 189] width 649 height 379
drag, startPoint x: 197, startPoint y: 121, endPoint x: 452, endPoint y: 7, distance: 279.4
click at [197, 121] on div "Create your first Sales Sequence Automate personalized, timed email steps to en…" at bounding box center [416, 113] width 649 height 110
